Goal: Task Accomplishment & Management: Manage account settings

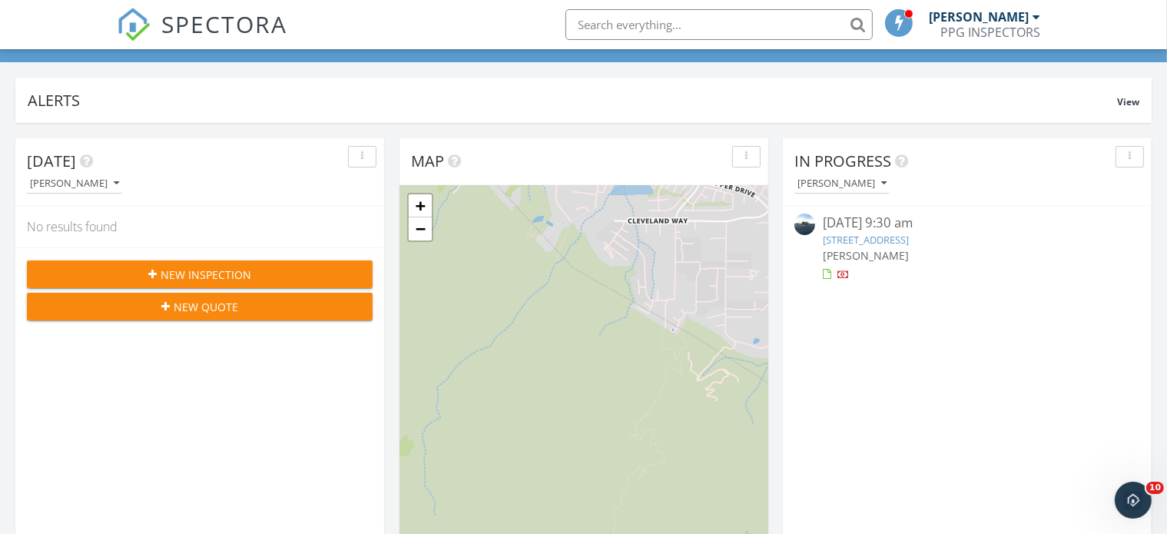
scroll to position [1426, 1194]
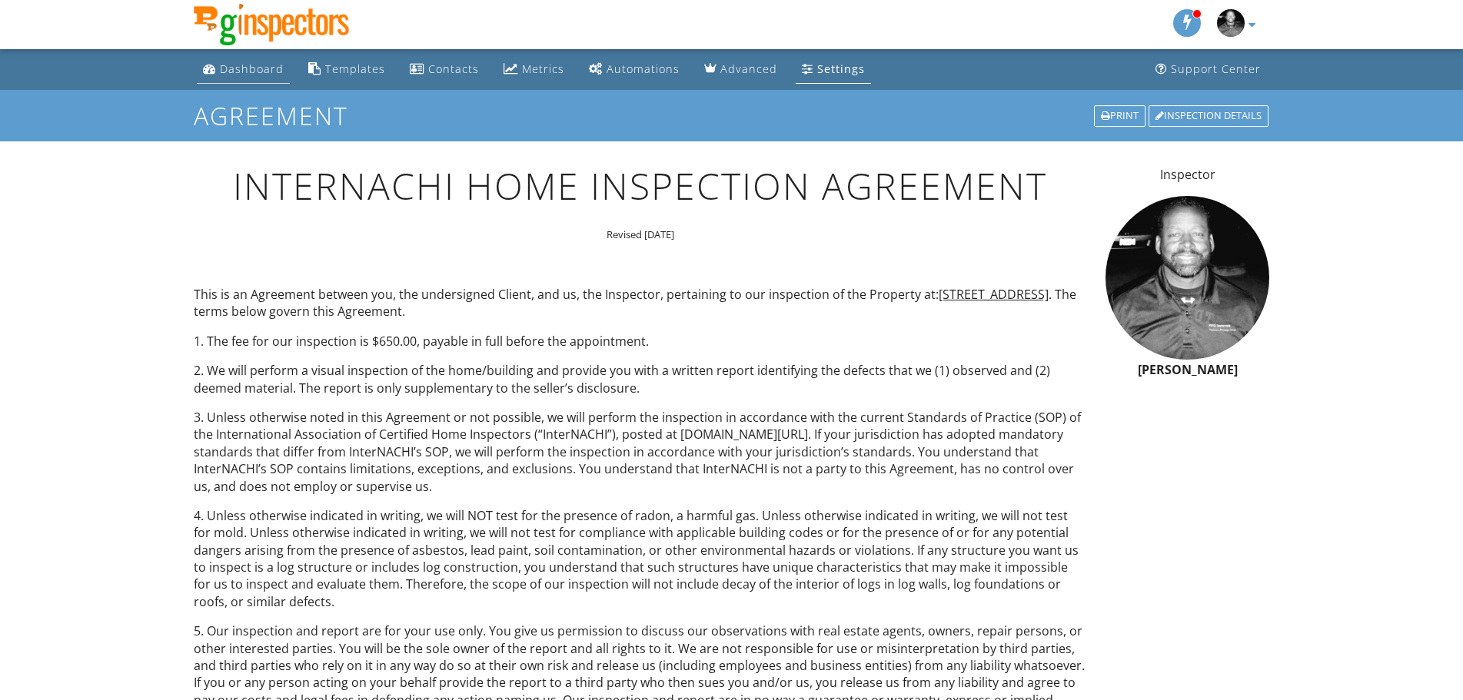
click at [246, 70] on div "Dashboard" at bounding box center [252, 68] width 64 height 15
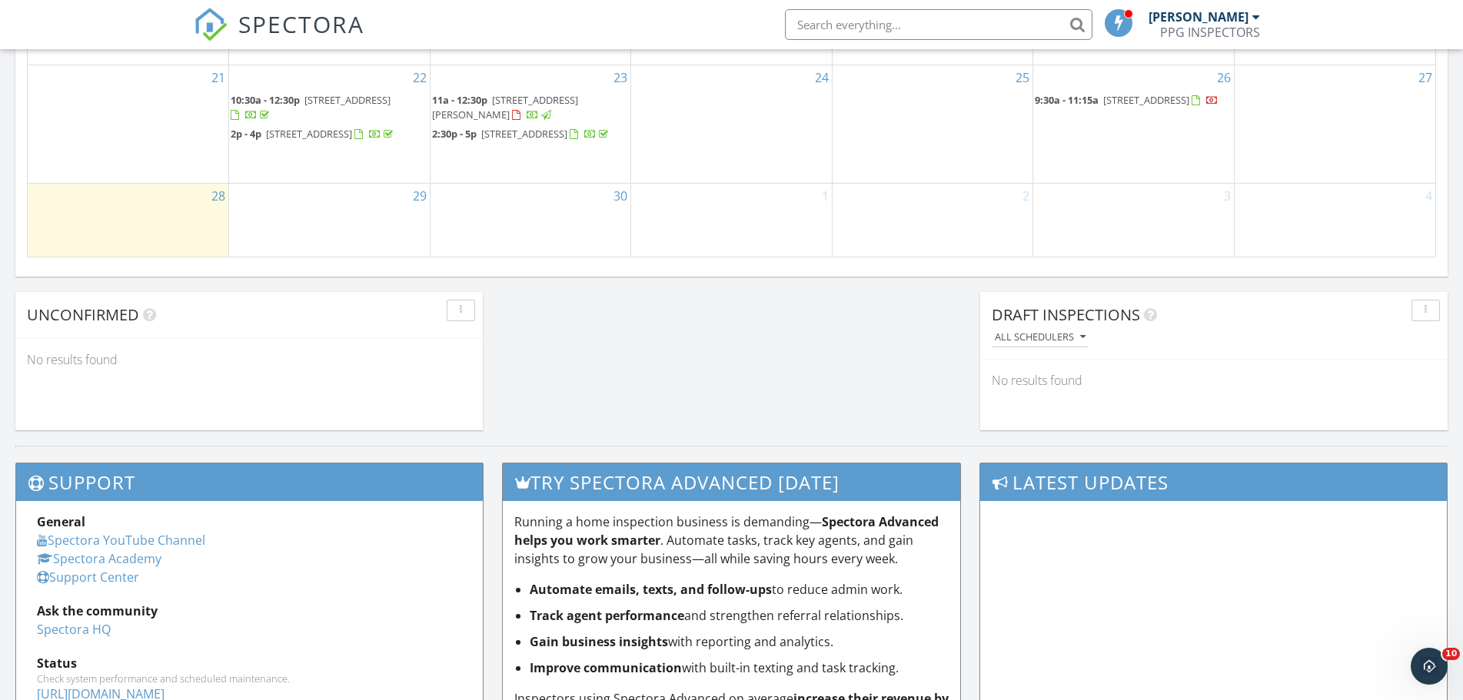
click at [357, 107] on span "[STREET_ADDRESS]" at bounding box center [347, 100] width 86 height 14
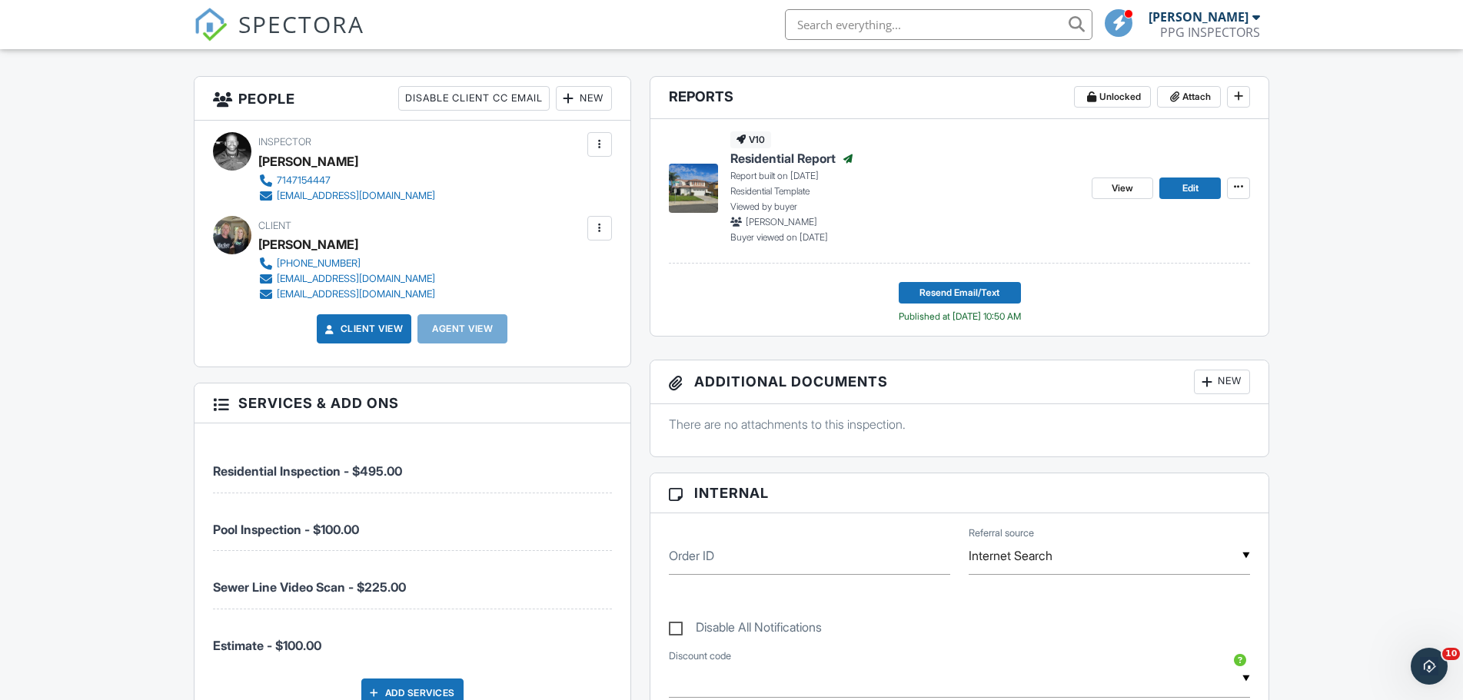
scroll to position [384, 0]
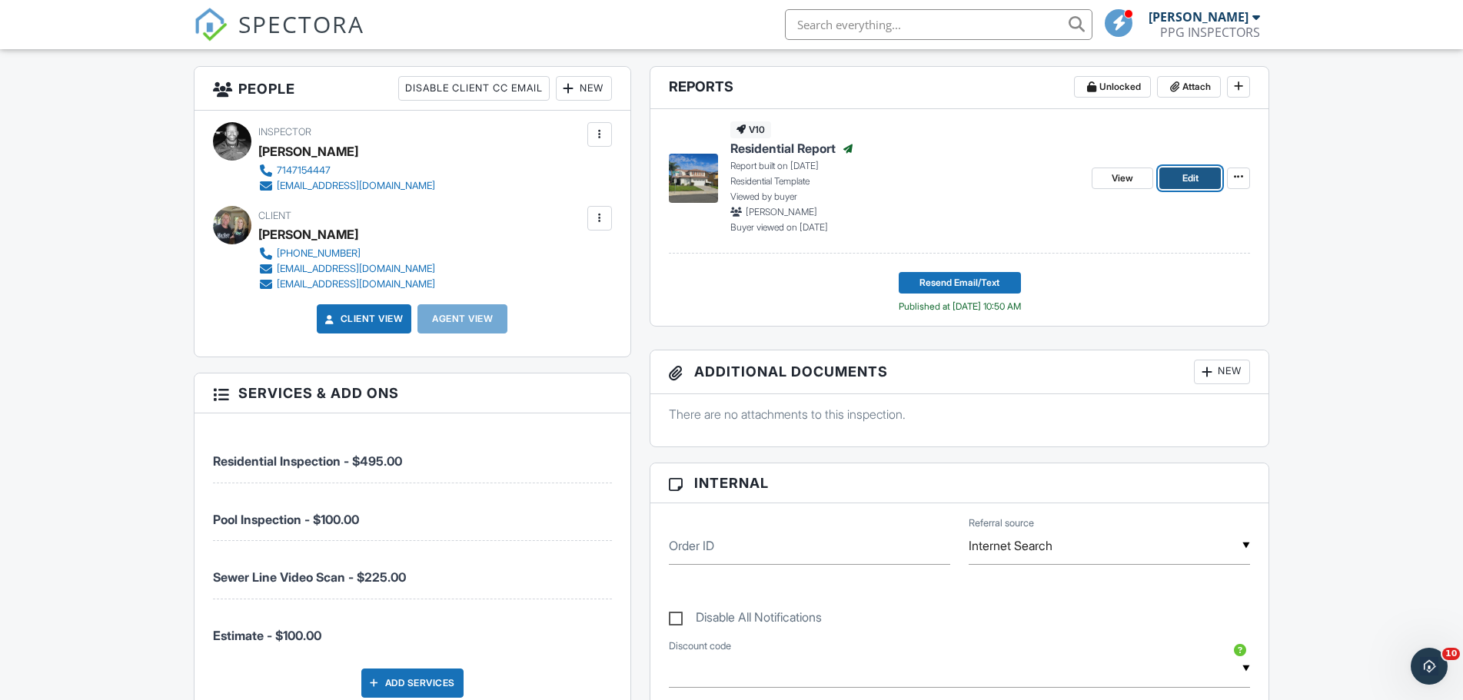
click at [1182, 181] on span "Edit" at bounding box center [1190, 178] width 16 height 15
